Goal: Task Accomplishment & Management: Complete application form

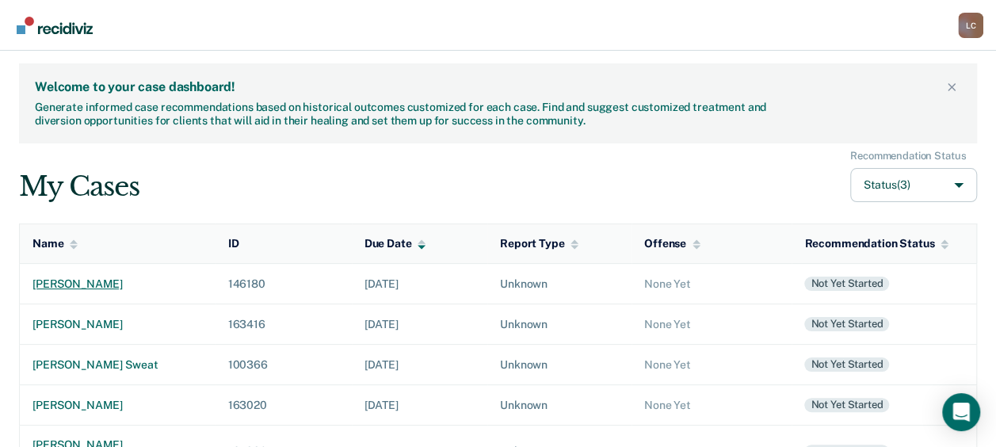
click at [111, 280] on div "[PERSON_NAME]" at bounding box center [117, 283] width 170 height 13
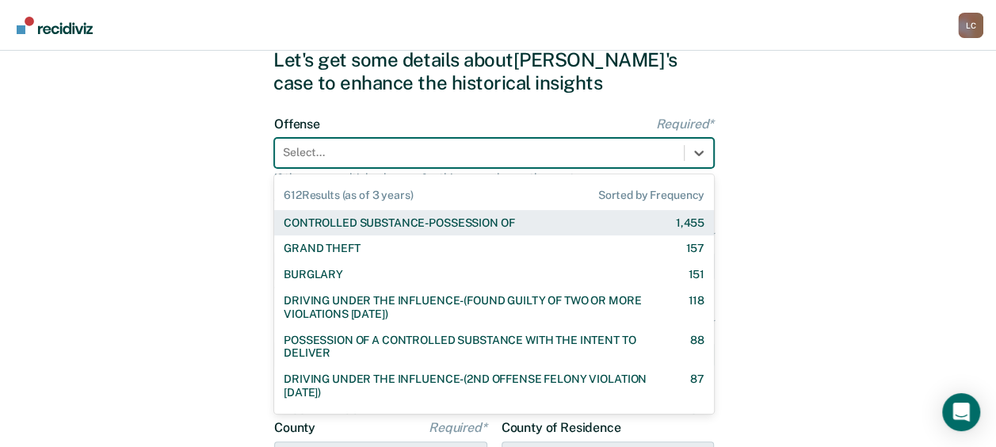
scroll to position [63, 0]
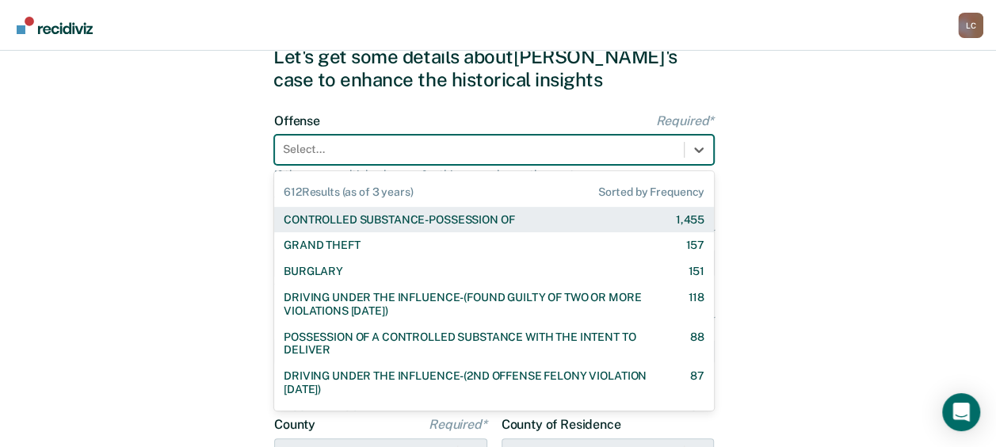
drag, startPoint x: 441, startPoint y: 209, endPoint x: 425, endPoint y: 212, distance: 16.2
click at [425, 212] on div "CONTROLLED SUBSTANCE-POSSESSION OF 1,455" at bounding box center [494, 220] width 440 height 26
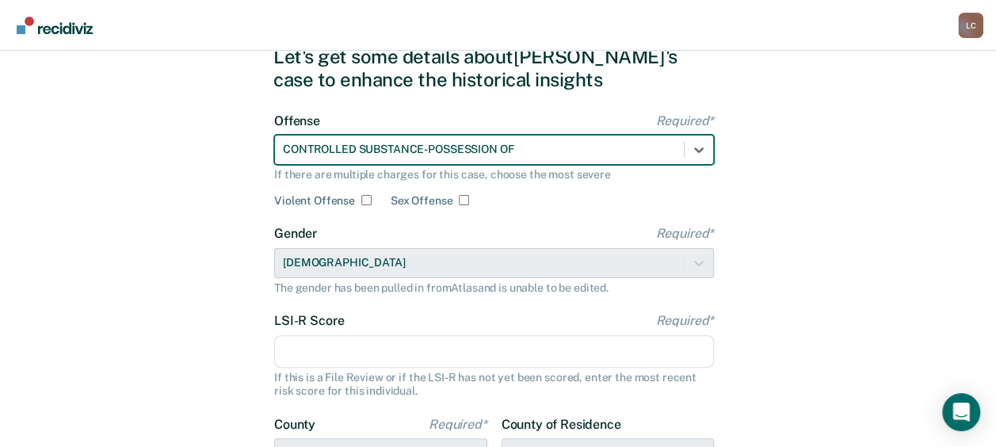
click at [437, 353] on input "LSI-R Score Required*" at bounding box center [494, 351] width 440 height 33
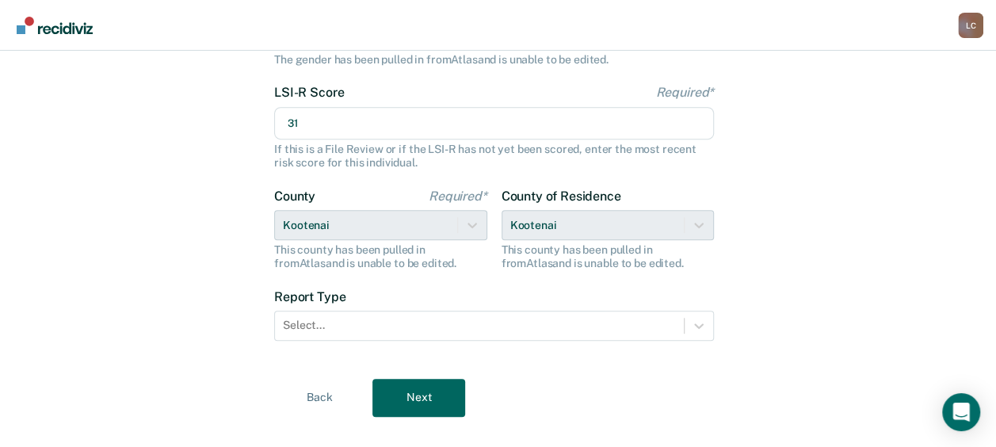
scroll to position [295, 0]
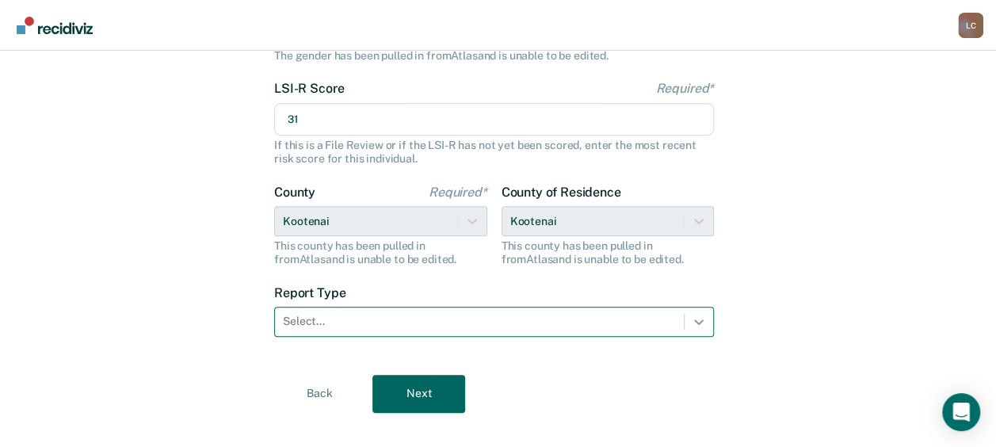
type input "31"
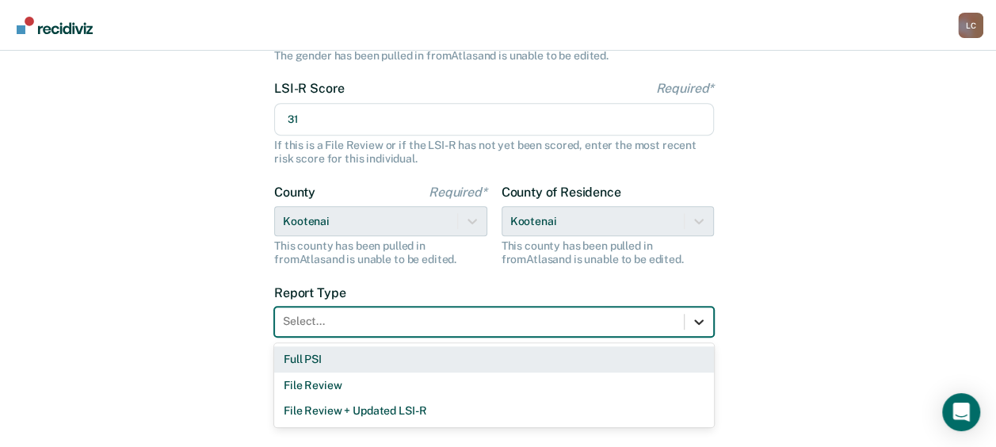
click at [688, 318] on div at bounding box center [699, 322] width 29 height 29
click at [594, 353] on div "Full PSI" at bounding box center [494, 359] width 440 height 26
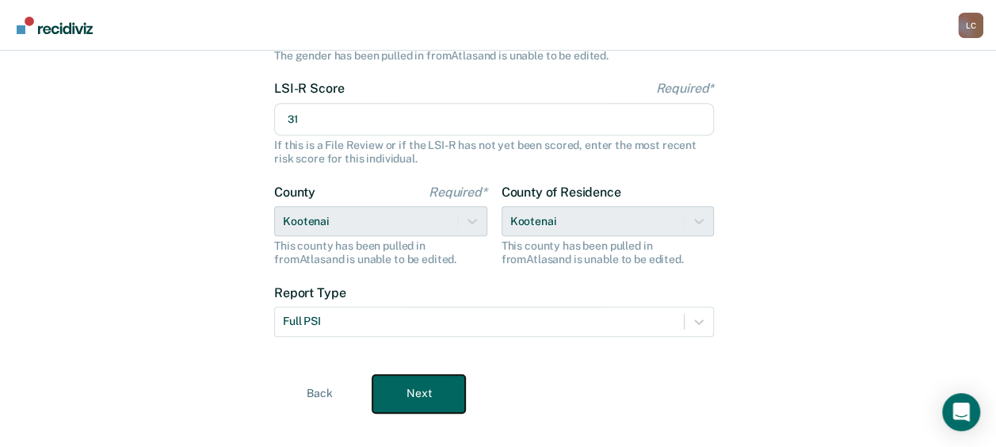
click at [444, 392] on button "Next" at bounding box center [418, 394] width 93 height 38
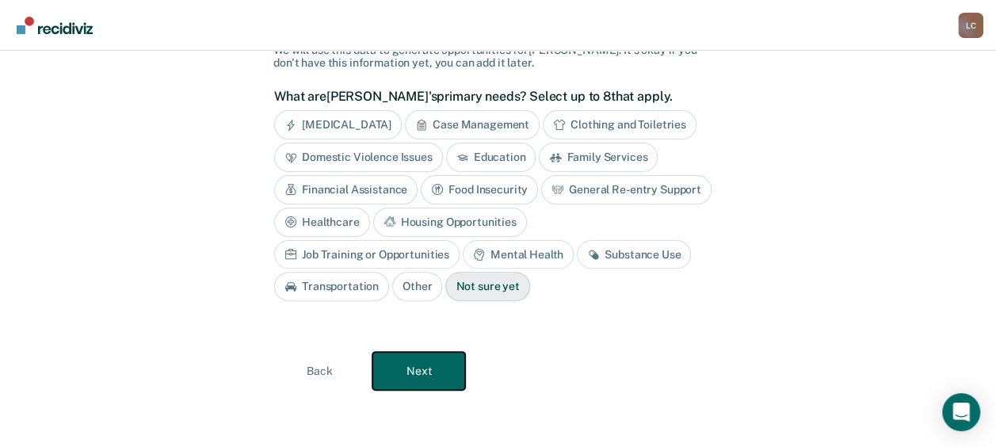
scroll to position [95, 0]
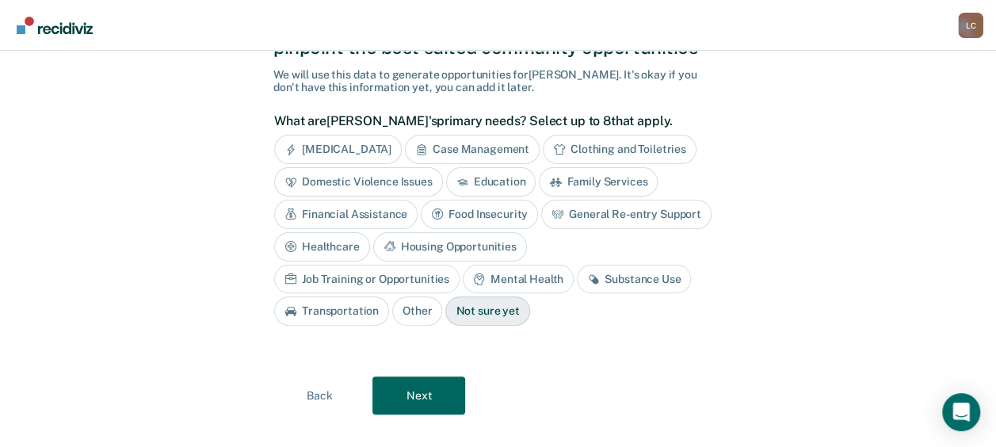
click at [463, 279] on div "Mental Health" at bounding box center [518, 279] width 111 height 29
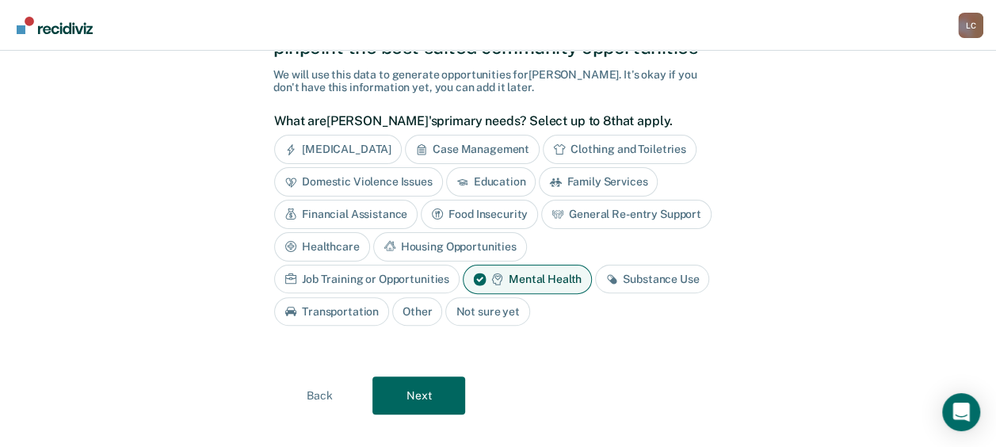
click at [595, 283] on div "Substance Use" at bounding box center [652, 279] width 114 height 29
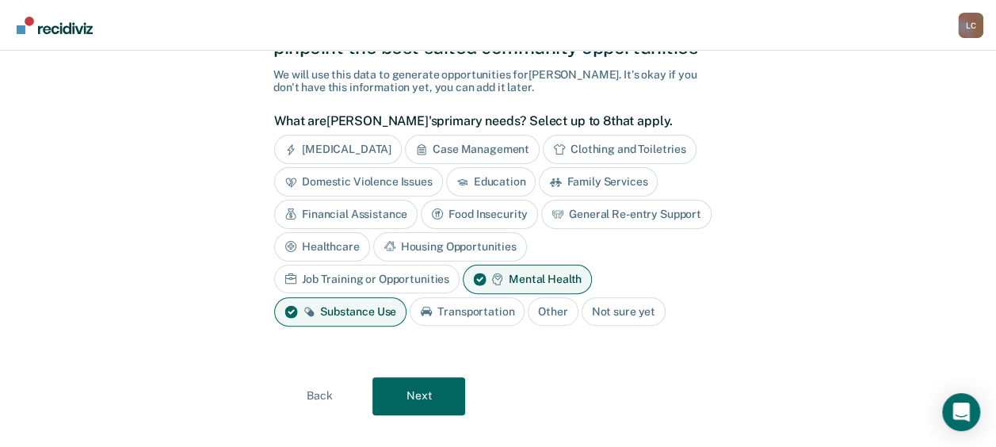
click at [464, 238] on div "Housing Opportunities" at bounding box center [450, 246] width 154 height 29
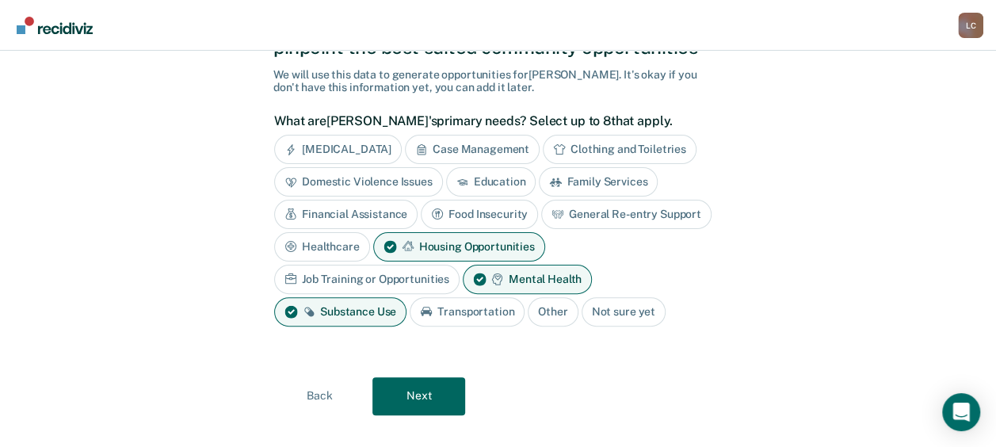
click at [396, 274] on div "Job Training or Opportunities" at bounding box center [366, 279] width 185 height 29
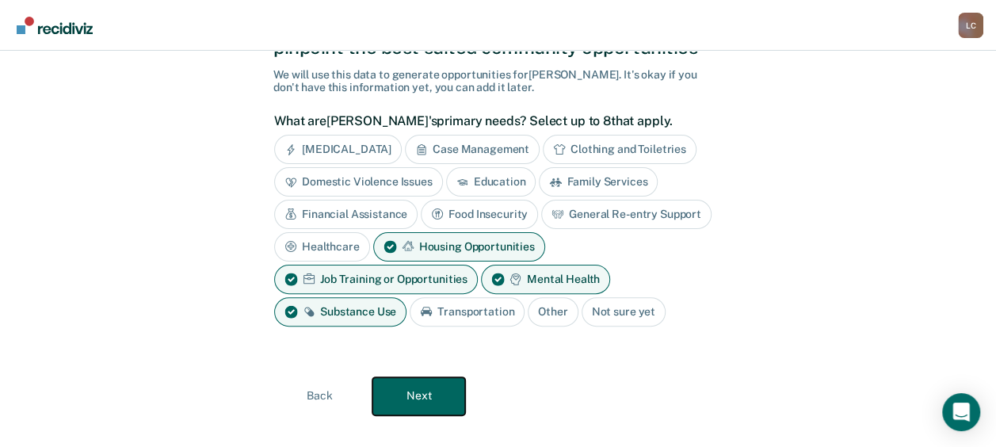
click at [453, 404] on button "Next" at bounding box center [418, 396] width 93 height 38
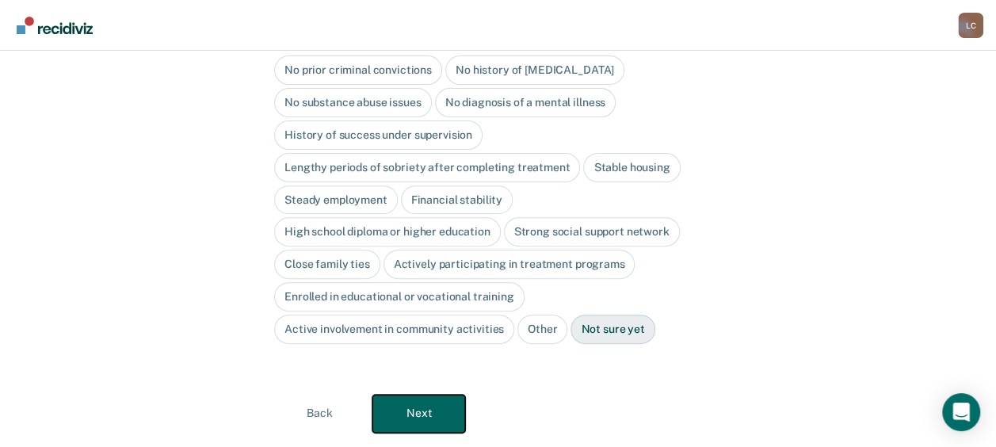
click at [453, 404] on button "Next" at bounding box center [418, 414] width 93 height 38
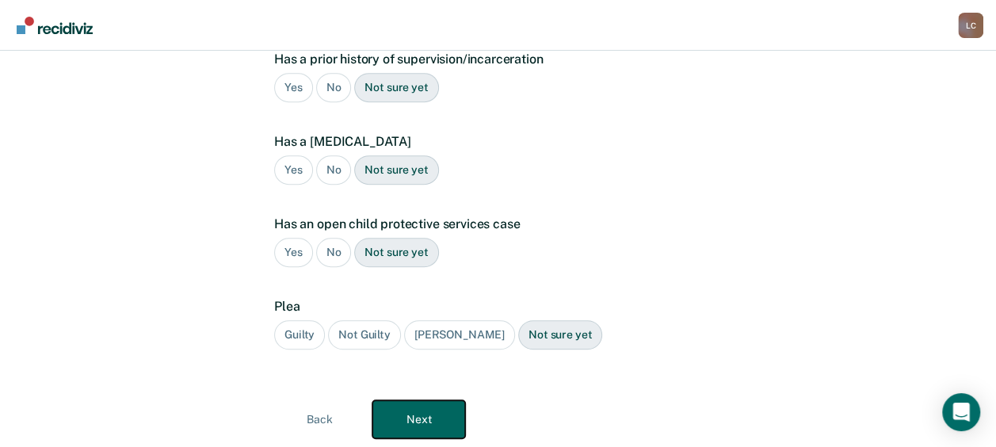
scroll to position [24, 0]
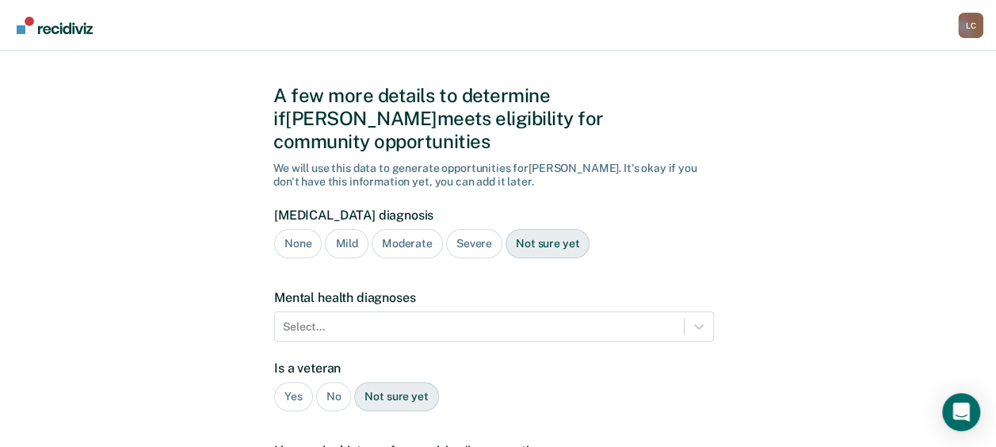
click at [415, 229] on div "Moderate" at bounding box center [407, 243] width 71 height 29
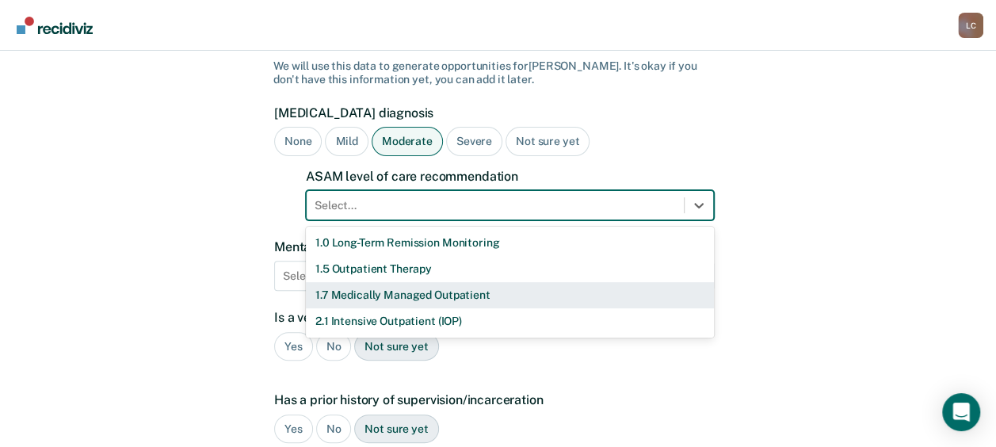
click at [438, 220] on div "11 results available. Use Up and Down to choose options, press Enter to select …" at bounding box center [510, 205] width 408 height 30
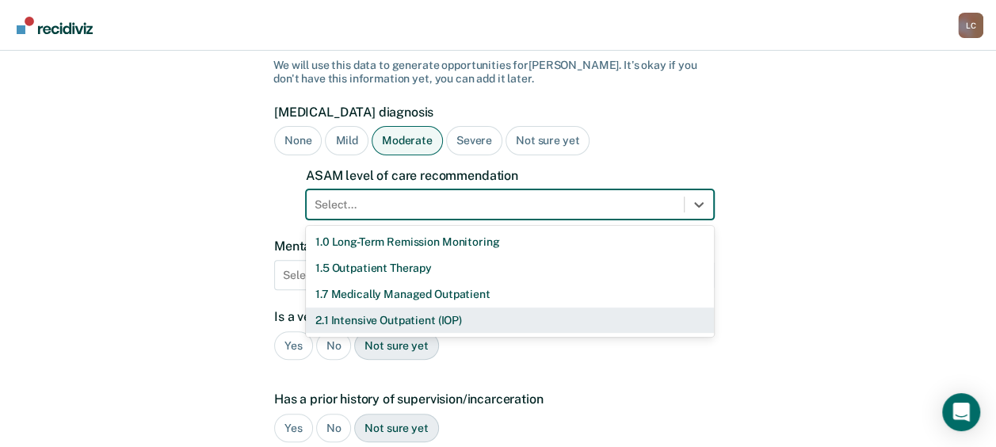
click at [441, 308] on div "2.1 Intensive Outpatient (IOP)" at bounding box center [510, 321] width 408 height 26
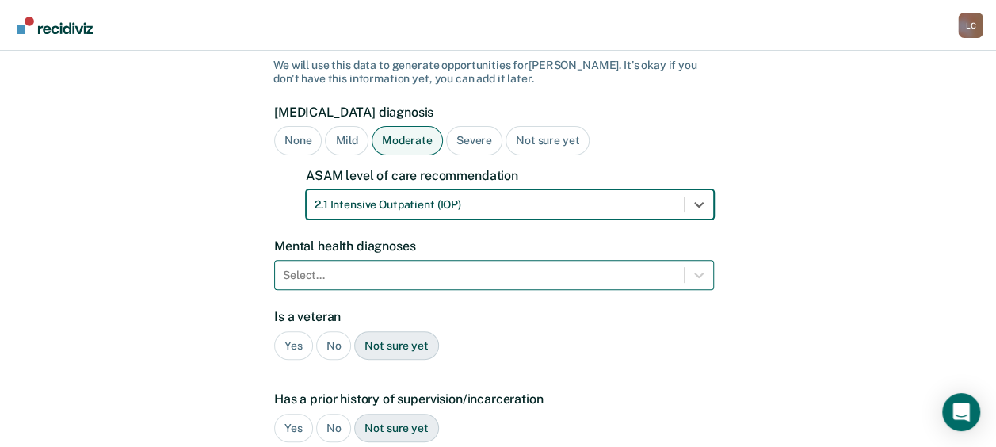
scroll to position [197, 0]
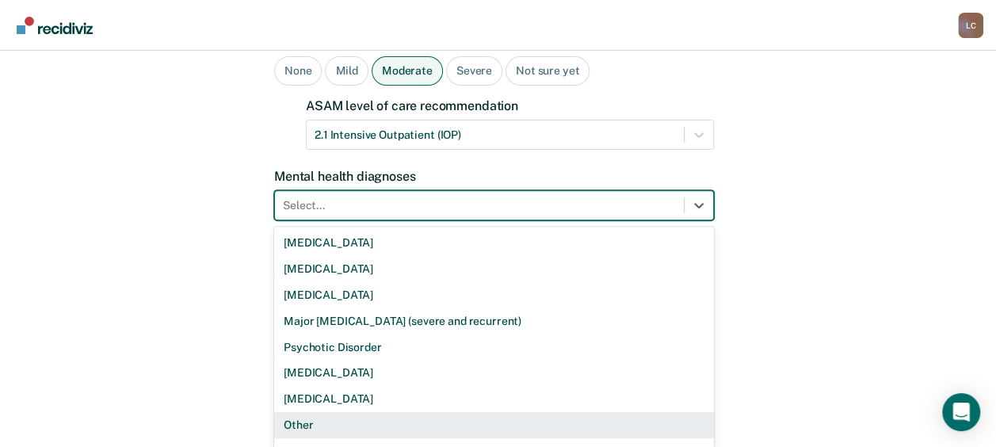
drag, startPoint x: 453, startPoint y: 257, endPoint x: 311, endPoint y: 397, distance: 199.5
click at [311, 412] on div "Other" at bounding box center [494, 425] width 440 height 26
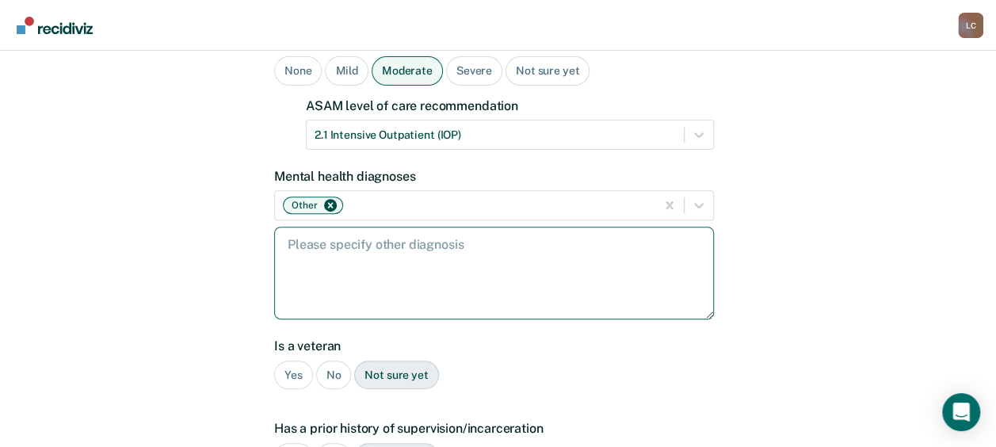
click at [341, 228] on textarea at bounding box center [494, 273] width 440 height 93
paste textarea "[MEDICAL_DATA], [MEDICAL_DATA]"
click at [480, 227] on textarea "[MEDICAL_DATA], [MEDICAL_DATA]" at bounding box center [494, 273] width 440 height 93
type textarea "[MEDICAL_DATA] and [MEDICAL_DATA]"
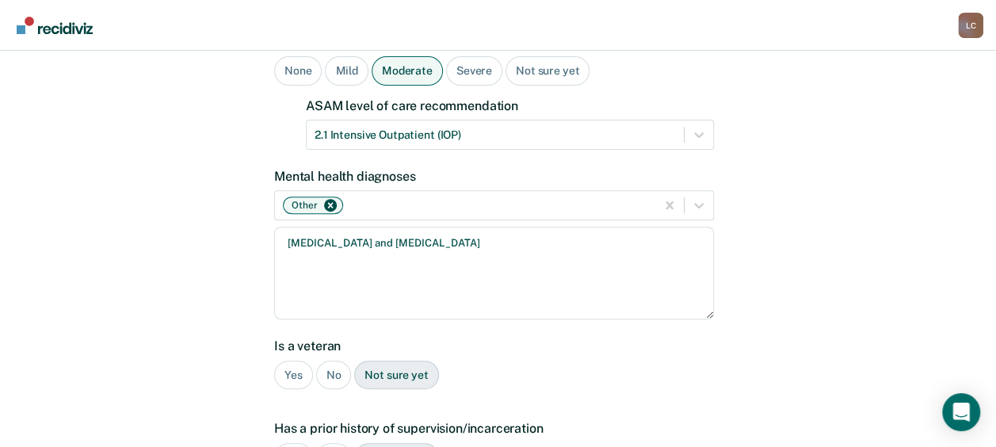
click at [334, 361] on div "No" at bounding box center [334, 375] width 36 height 29
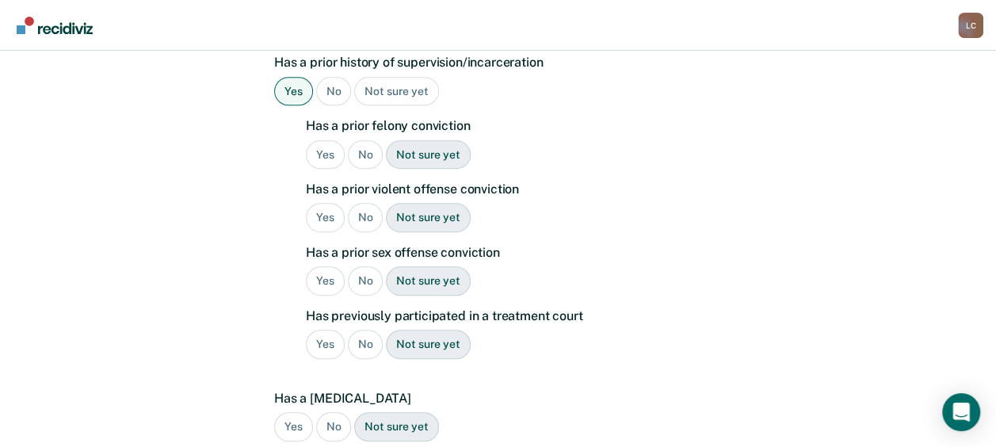
scroll to position [479, 0]
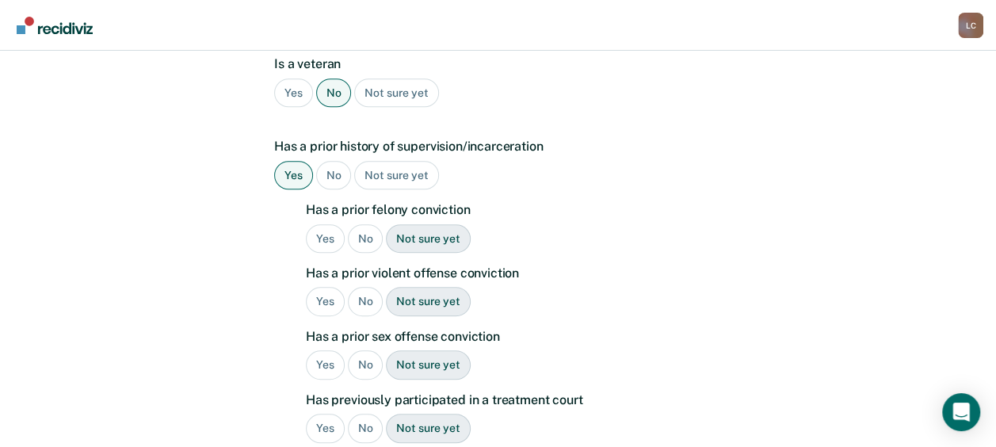
click at [324, 224] on div "Yes" at bounding box center [325, 238] width 39 height 29
click at [327, 287] on div "Yes" at bounding box center [325, 301] width 39 height 29
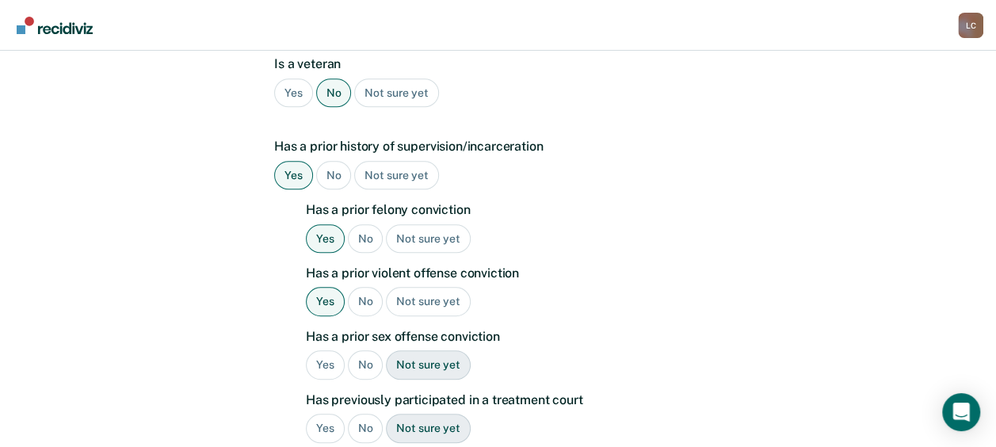
click at [360, 350] on div "No" at bounding box center [366, 364] width 36 height 29
click at [368, 414] on div "No" at bounding box center [366, 428] width 36 height 29
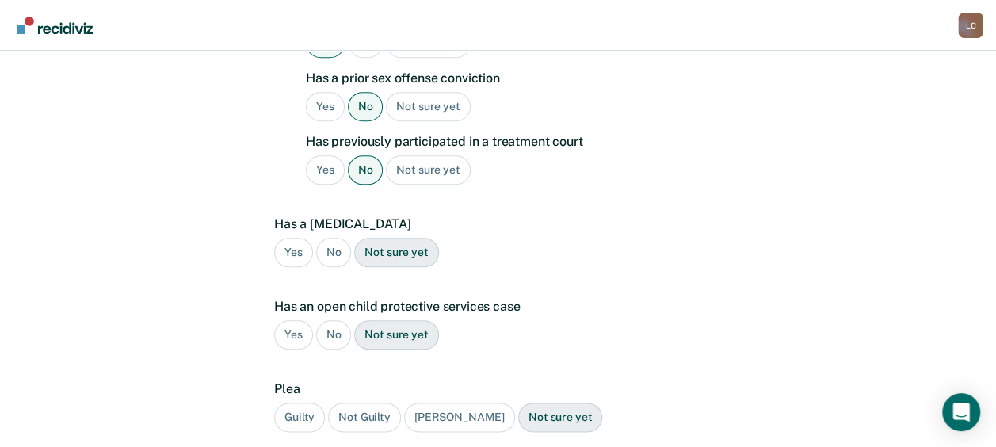
scroll to position [739, 0]
click at [330, 236] on div "No" at bounding box center [334, 250] width 36 height 29
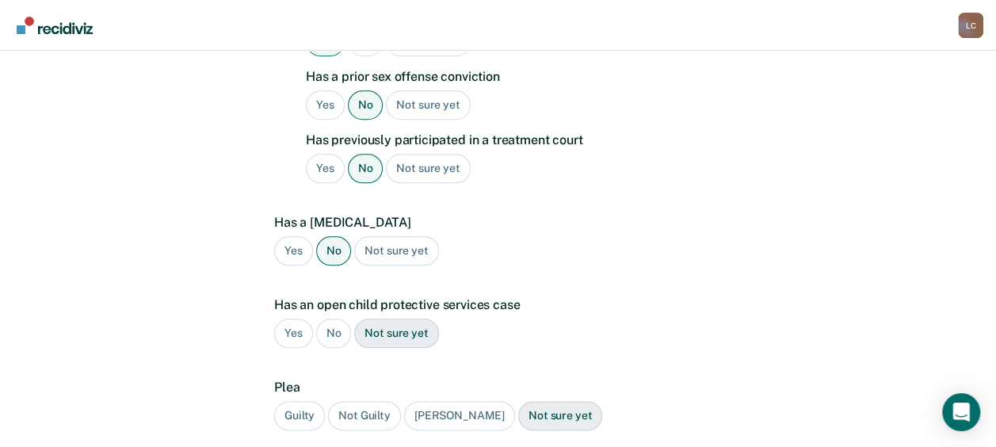
click at [345, 319] on div "No" at bounding box center [334, 333] width 36 height 29
click at [304, 401] on div "Guilty" at bounding box center [299, 415] width 51 height 29
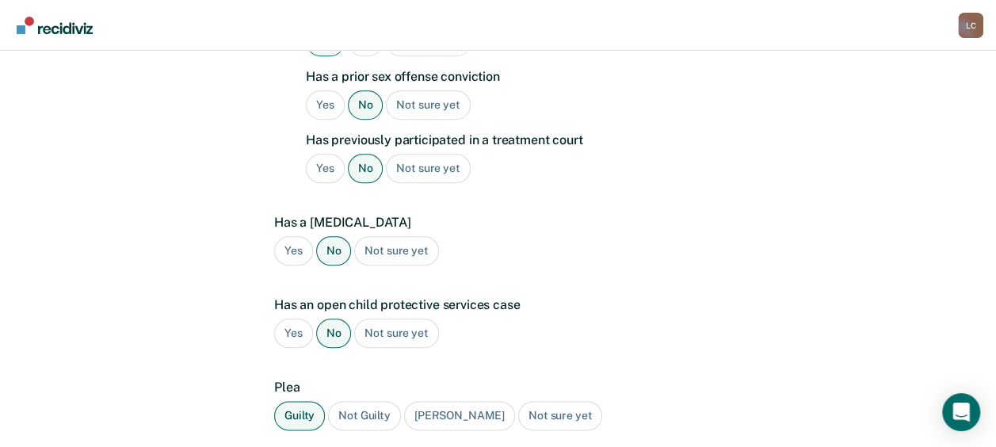
scroll to position [840, 0]
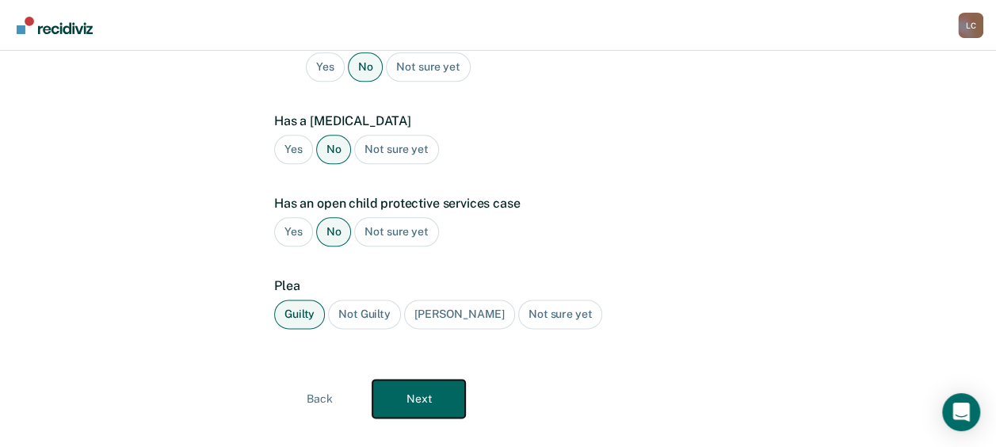
click at [426, 380] on button "Next" at bounding box center [418, 399] width 93 height 38
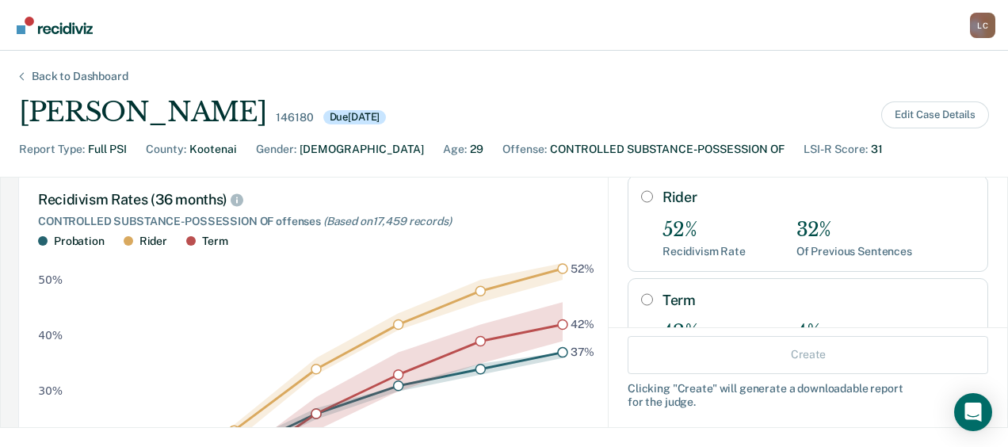
scroll to position [109, 0]
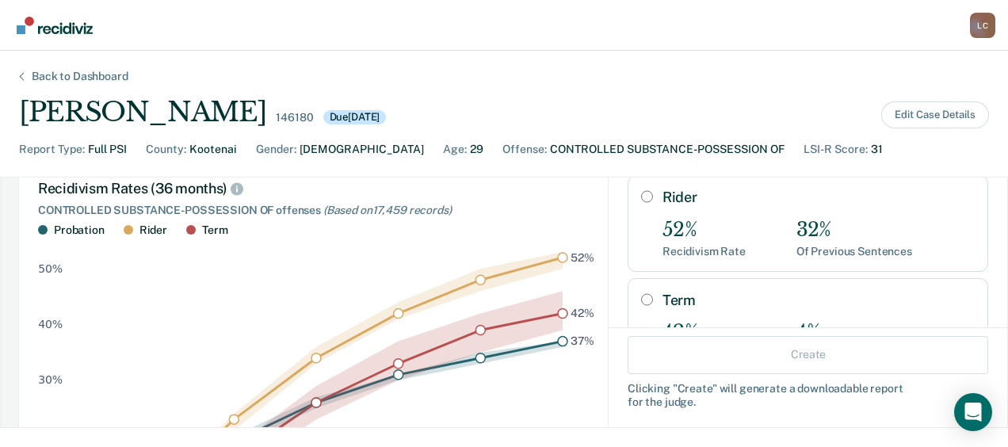
drag, startPoint x: 987, startPoint y: 281, endPoint x: 697, endPoint y: 392, distance: 310.6
click at [697, 392] on div "Clicking " Create " will generate a downloadable report for the judge." at bounding box center [808, 394] width 361 height 27
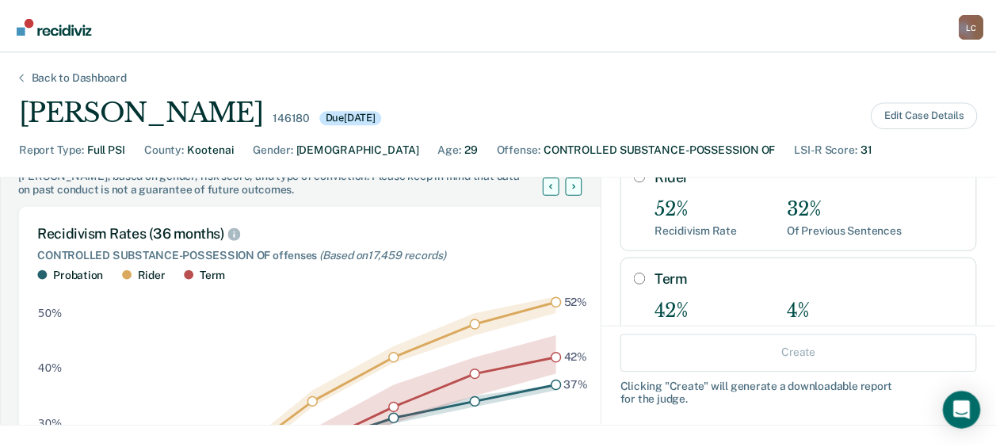
scroll to position [309, 0]
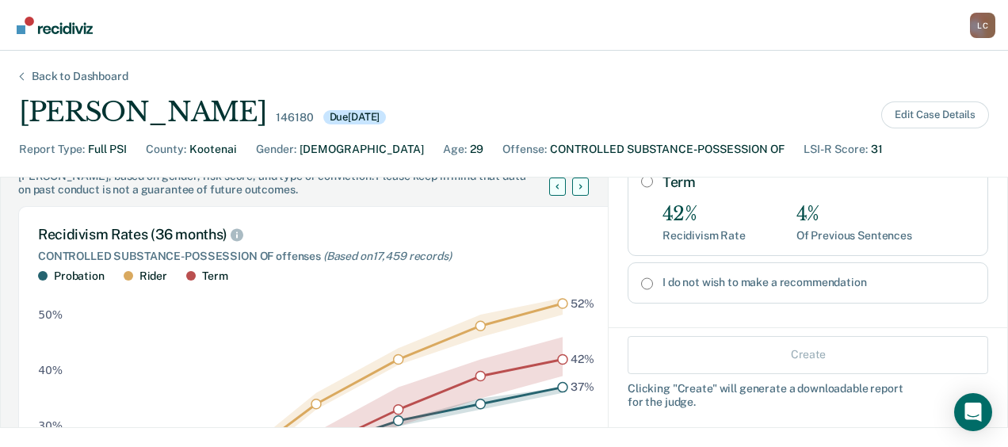
click at [641, 277] on input "I do not wish to make a recommendation" at bounding box center [647, 283] width 12 height 13
radio input "true"
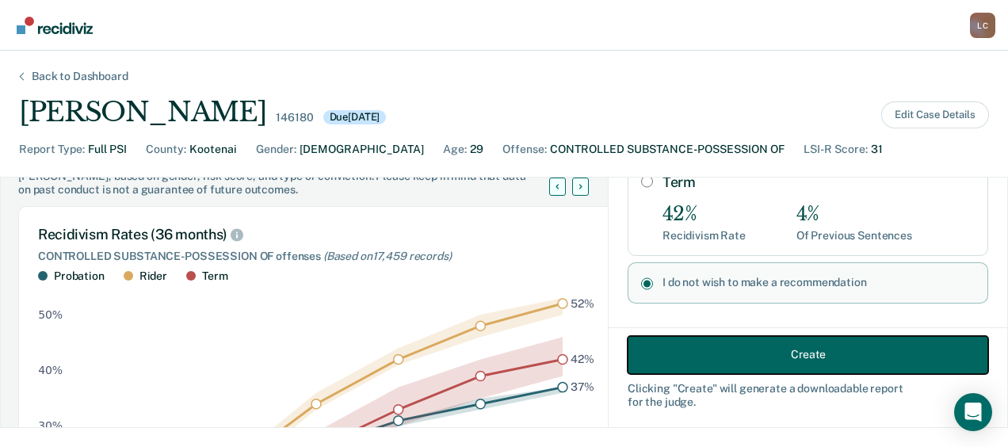
click at [739, 348] on button "Create" at bounding box center [808, 354] width 361 height 38
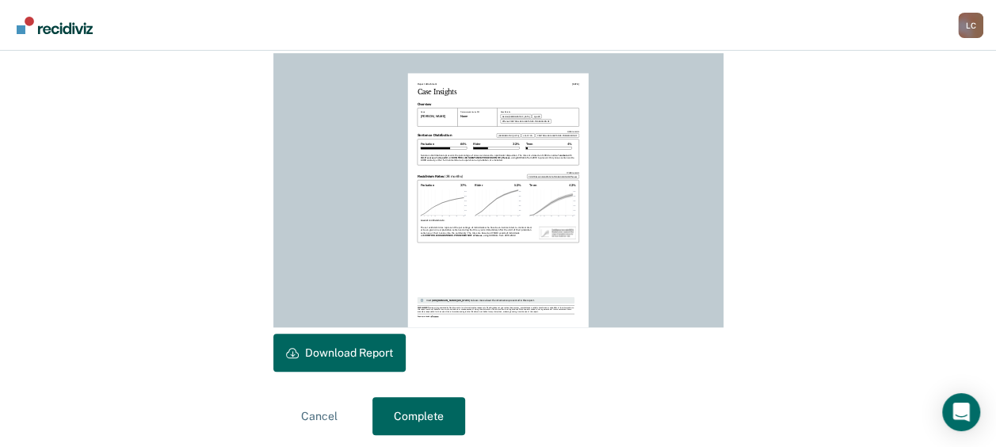
scroll to position [456, 0]
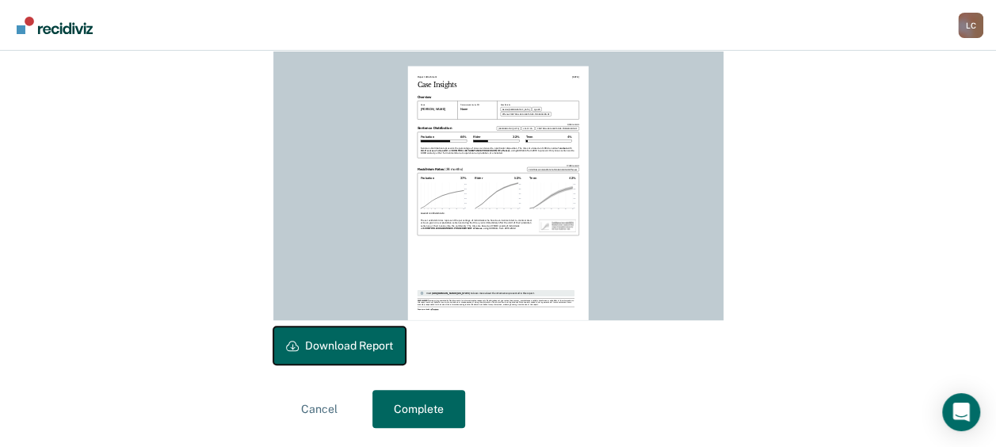
click at [358, 350] on button "Download Report" at bounding box center [339, 346] width 132 height 38
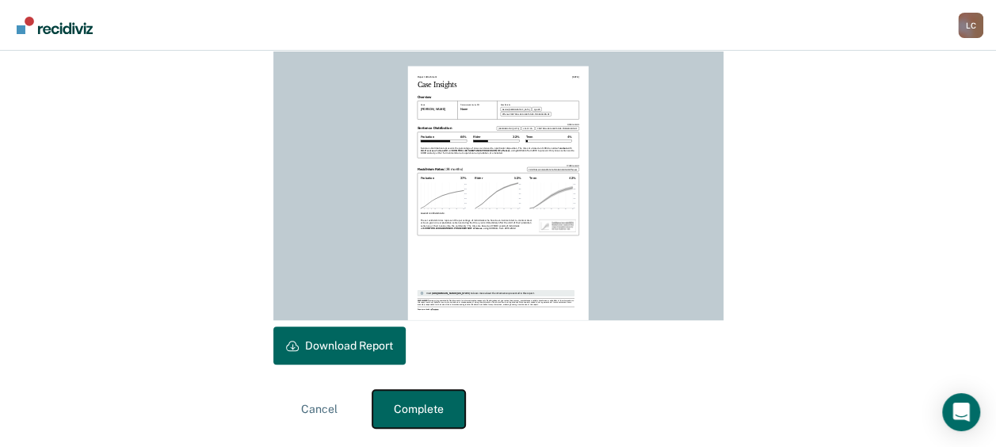
click at [419, 404] on button "Complete" at bounding box center [418, 409] width 93 height 38
